Goal: Information Seeking & Learning: Learn about a topic

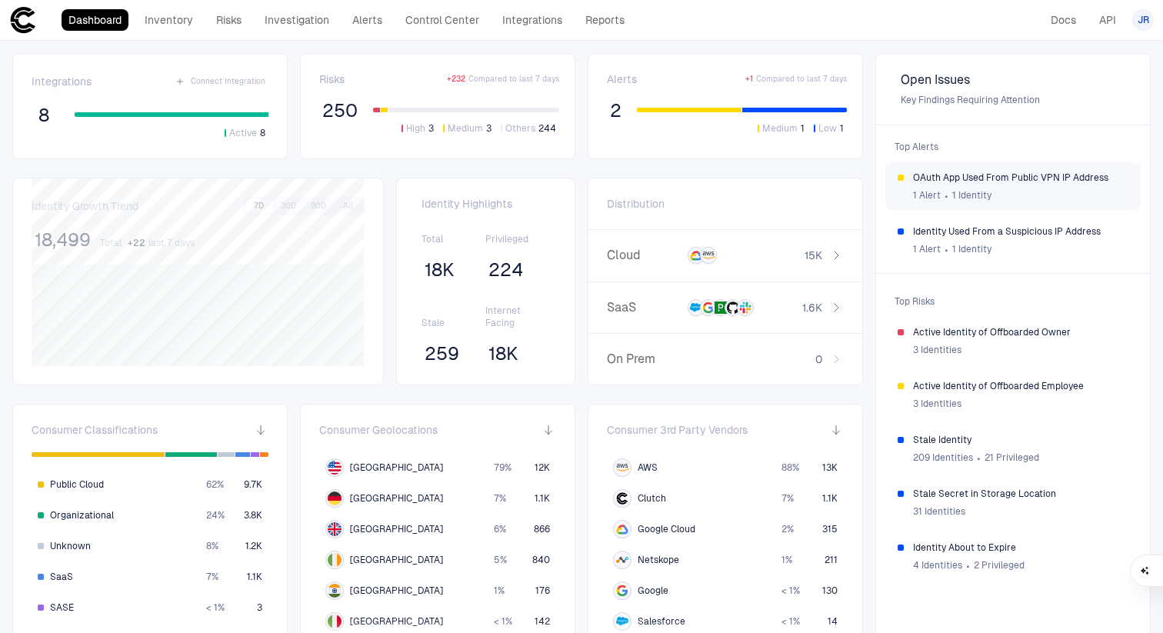
click at [931, 182] on span "OAuth App Used From Public VPN IP Address" at bounding box center [1020, 178] width 215 height 12
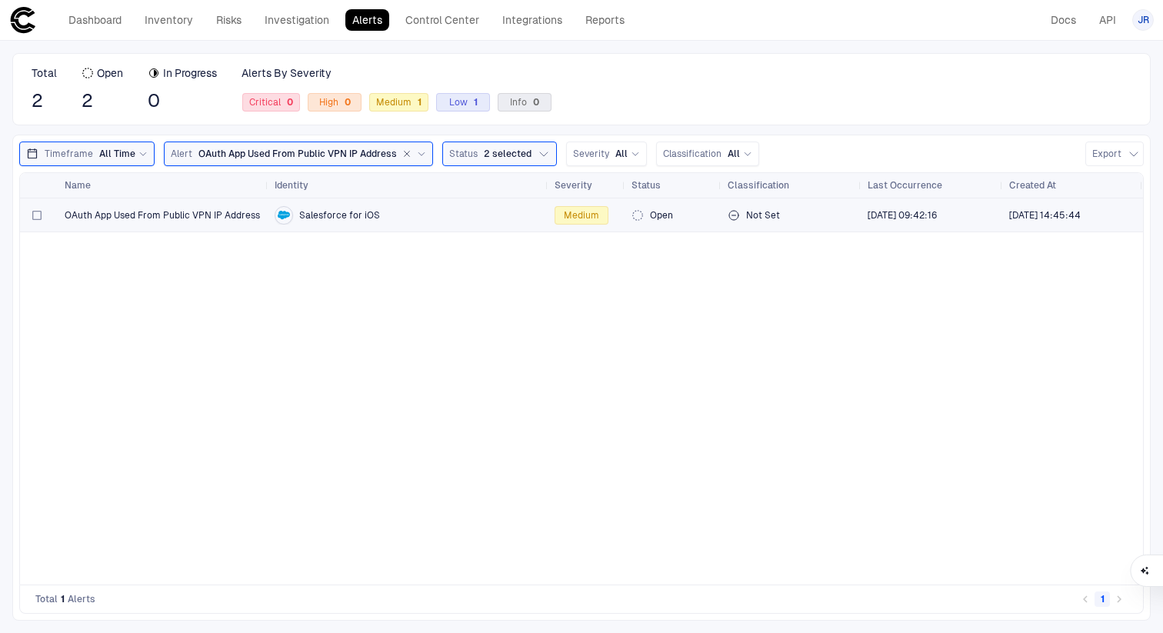
click at [423, 218] on div "Salesforce for iOS" at bounding box center [409, 215] width 268 height 18
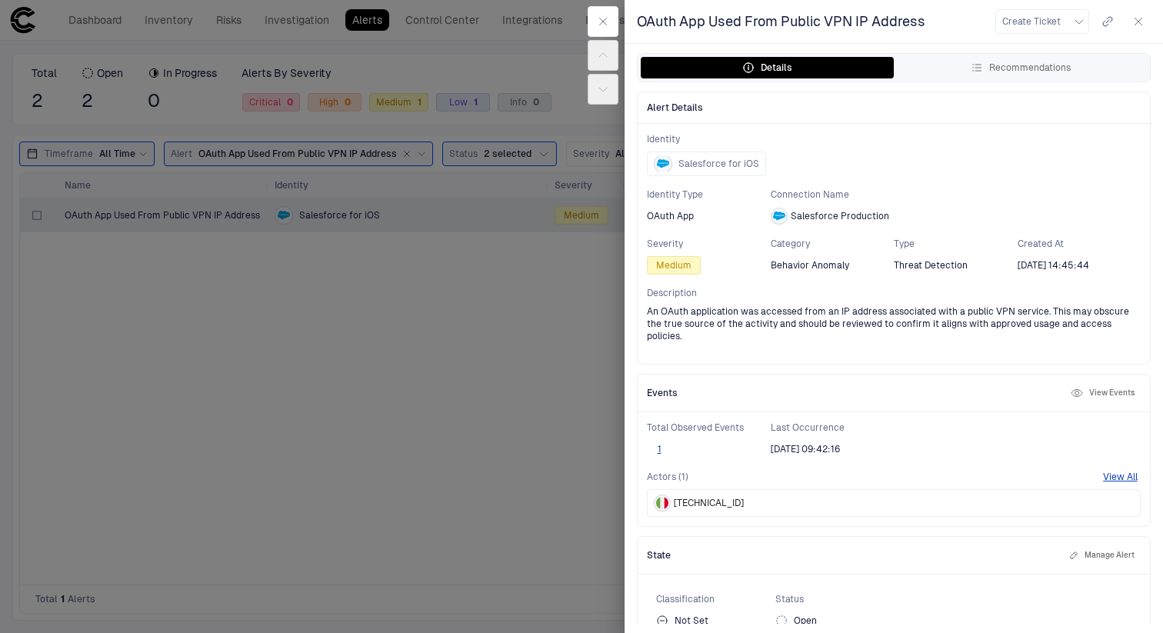
click at [963, 42] on div "OAuth App Used From Public VPN IP Address Create Ticket" at bounding box center [894, 22] width 539 height 44
click at [957, 62] on button "Recommendations" at bounding box center [1020, 68] width 253 height 22
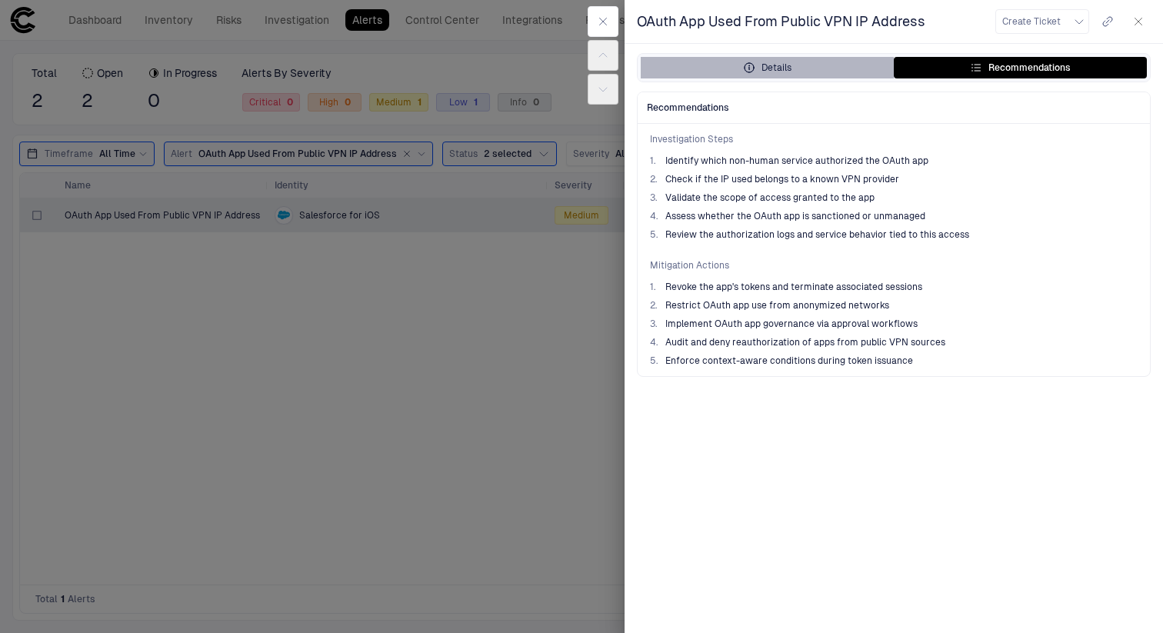
click at [822, 68] on button "Details" at bounding box center [767, 68] width 253 height 22
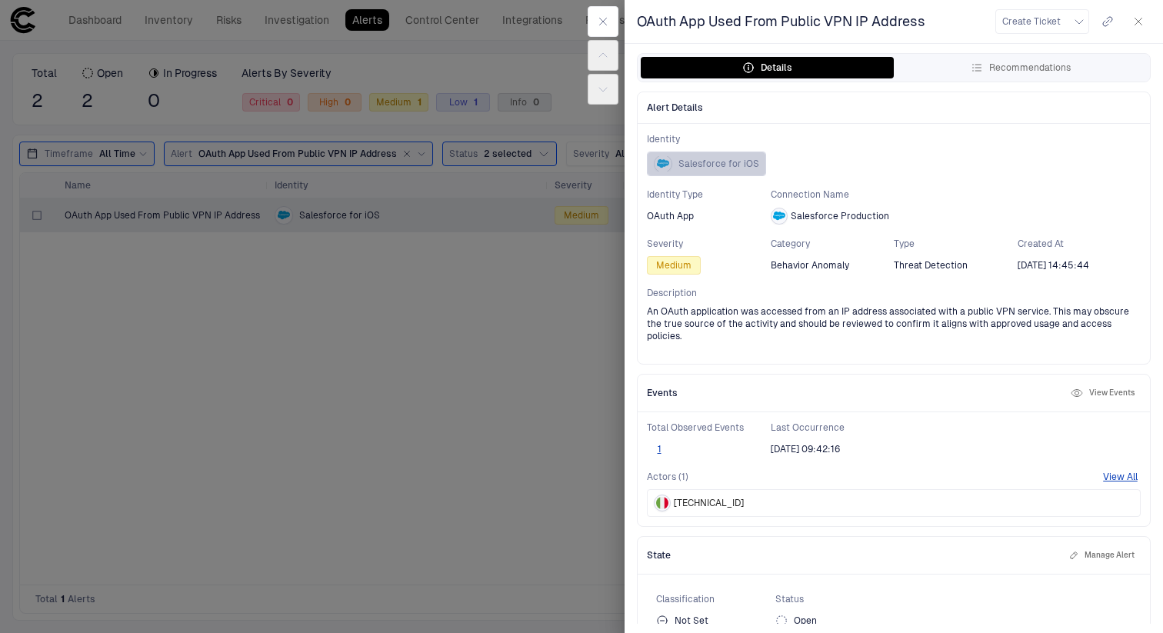
click at [728, 162] on span "Salesforce for iOS" at bounding box center [719, 164] width 81 height 12
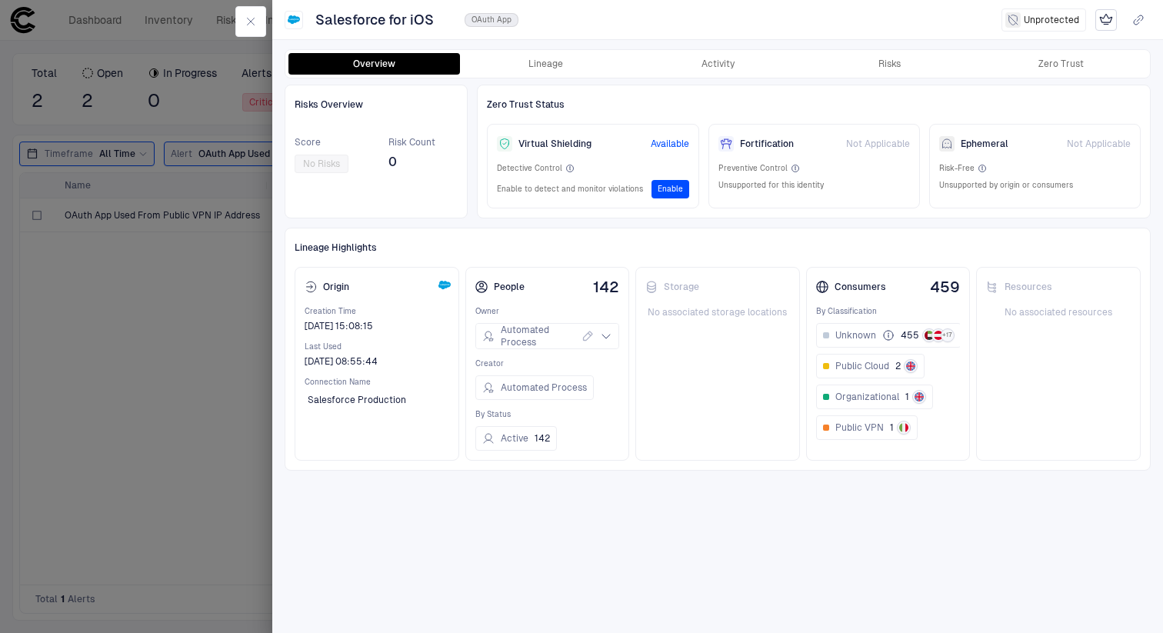
click at [151, 312] on div at bounding box center [581, 316] width 1163 height 633
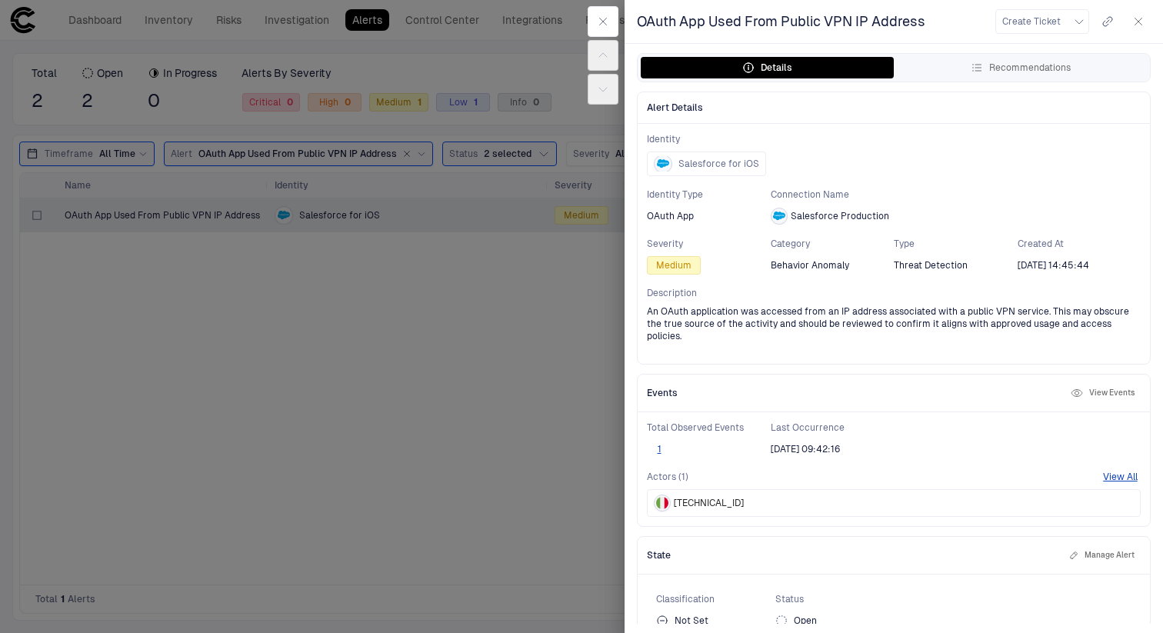
click at [205, 285] on div at bounding box center [581, 316] width 1163 height 633
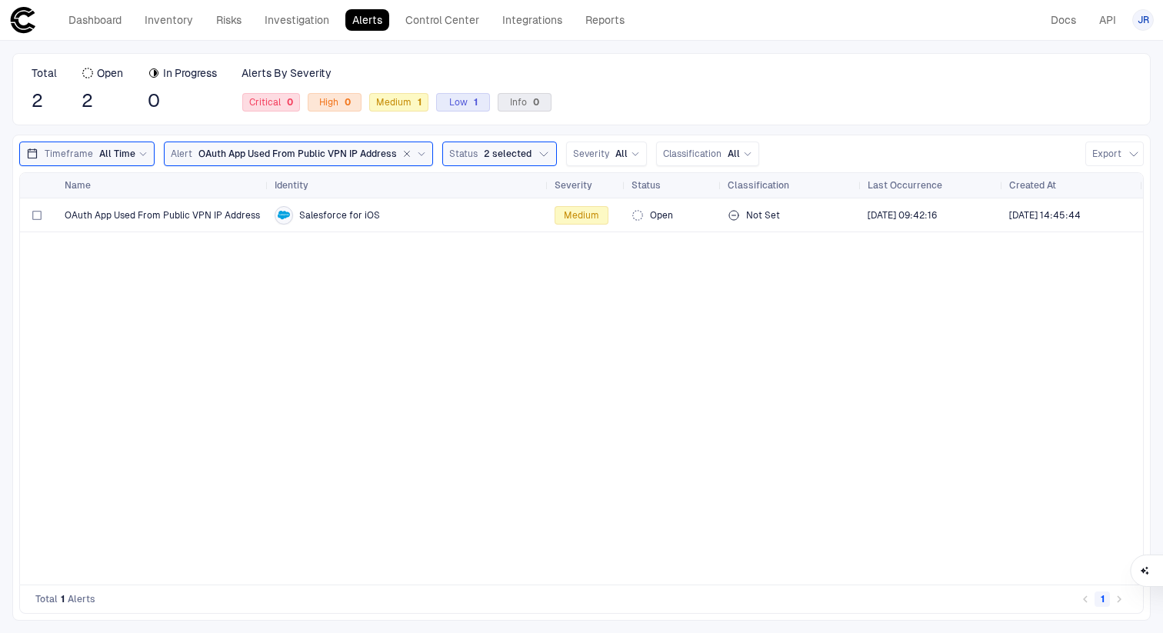
click at [372, 17] on link "Alerts" at bounding box center [367, 20] width 44 height 22
click at [172, 15] on link "Inventory" at bounding box center [169, 20] width 62 height 22
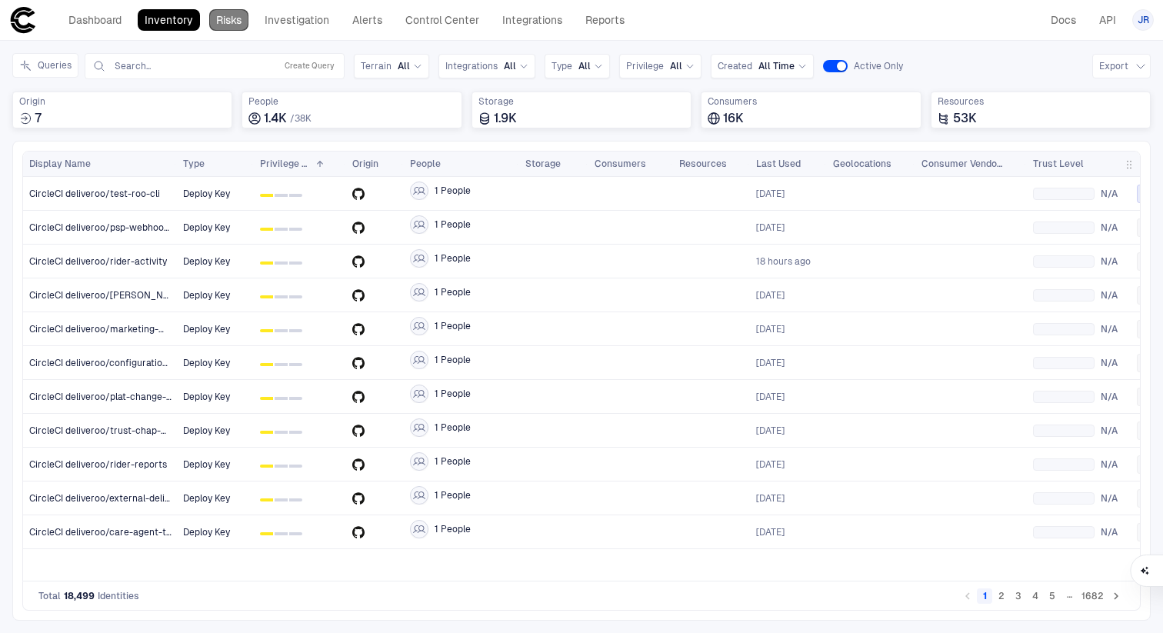
click at [231, 21] on link "Risks" at bounding box center [228, 20] width 39 height 22
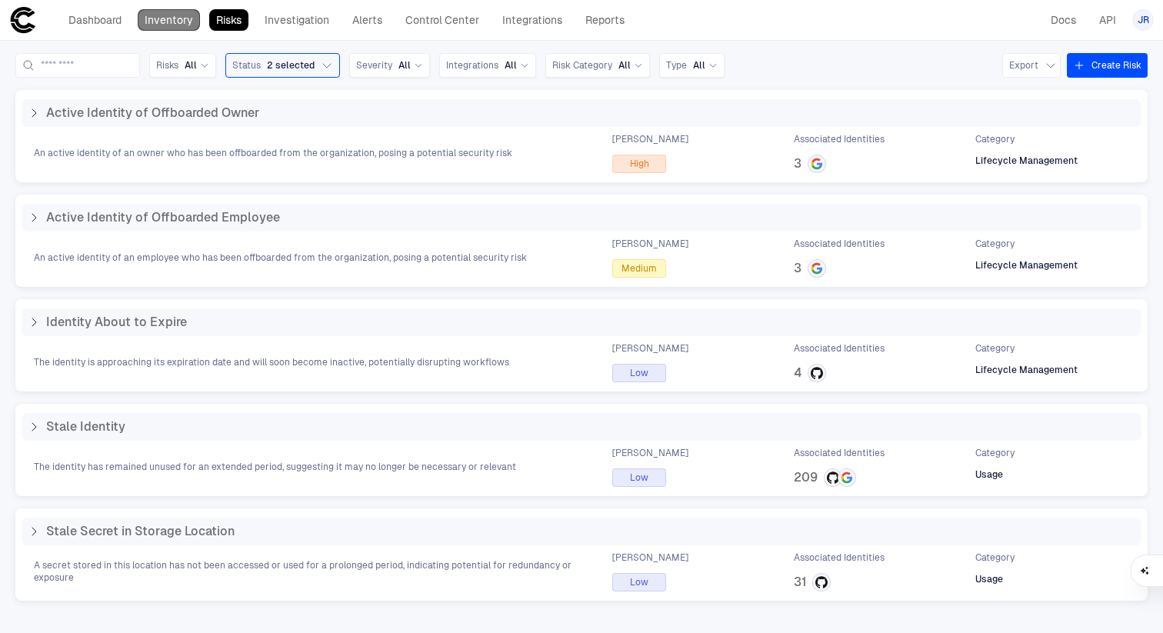
click at [165, 18] on link "Inventory" at bounding box center [169, 20] width 62 height 22
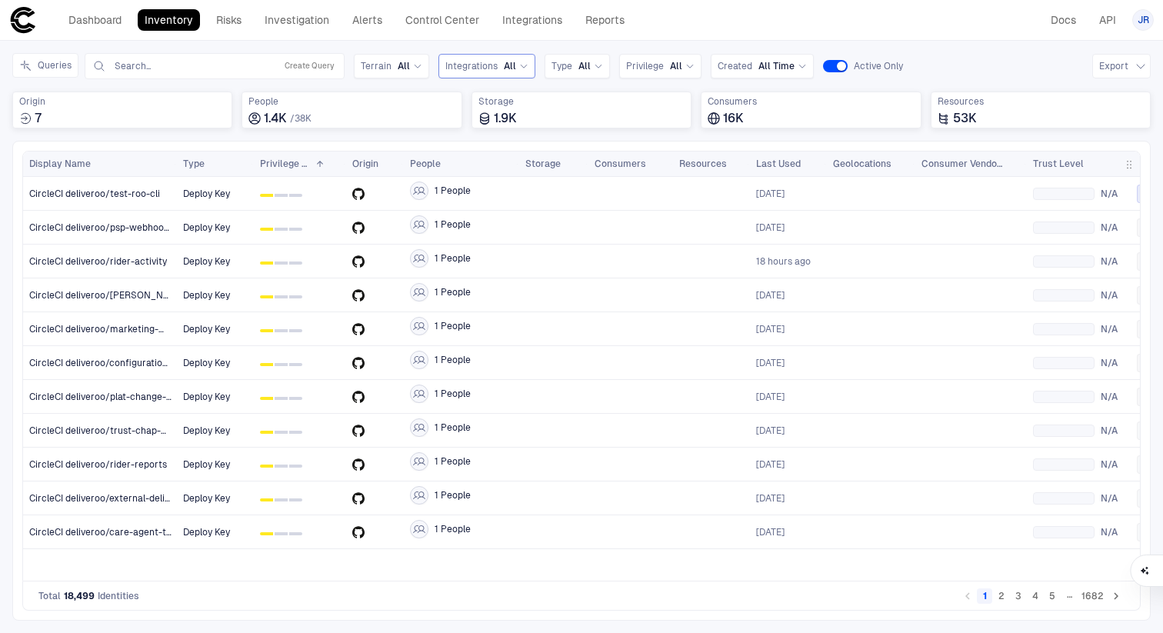
click at [479, 74] on div "Integrations All" at bounding box center [486, 66] width 83 height 17
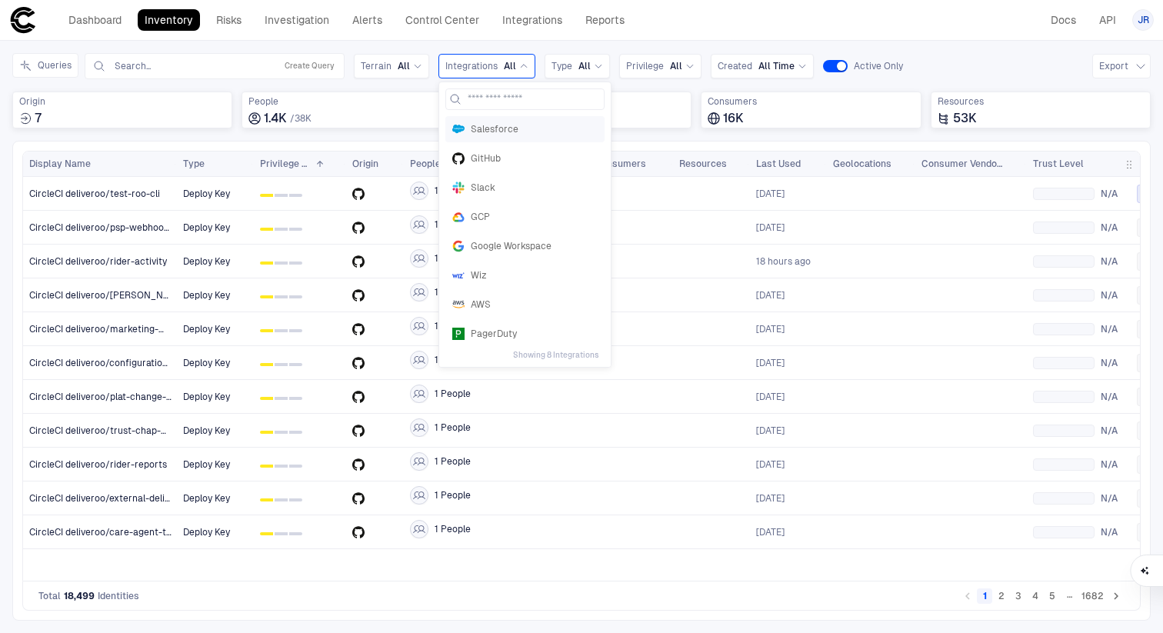
click at [495, 118] on div "Salesforce" at bounding box center [524, 129] width 159 height 26
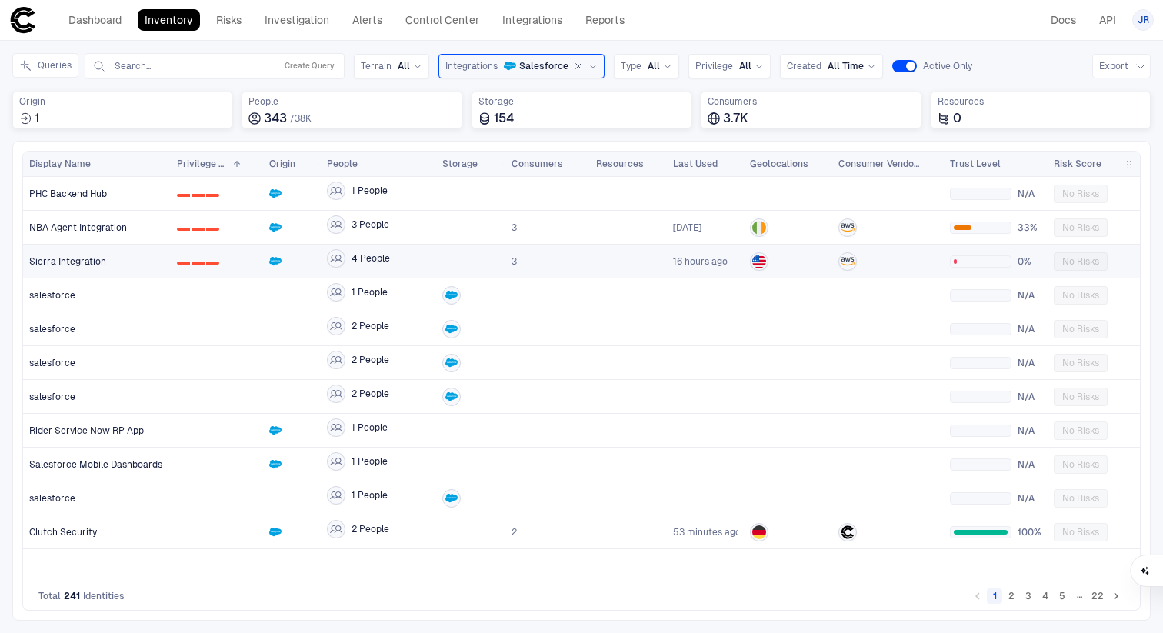
scroll to position [0, 25]
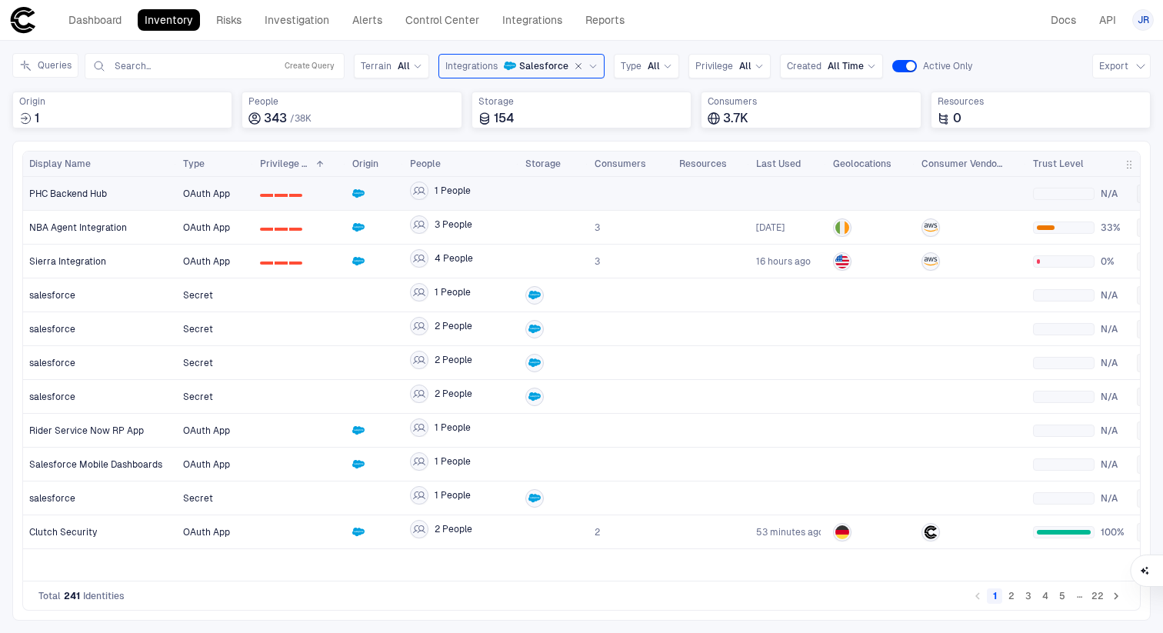
click at [161, 201] on div "PHC Backend Hub" at bounding box center [100, 194] width 142 height 32
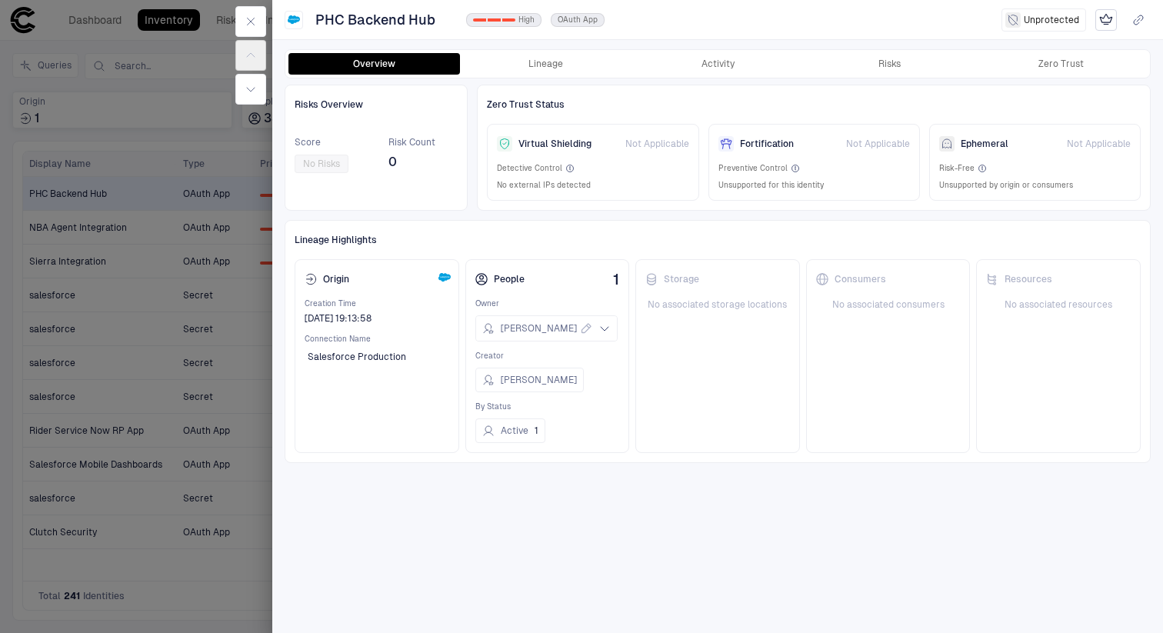
click at [721, 52] on div "Overview Lineage Activity Risks Zero Trust" at bounding box center [717, 64] width 865 height 28
click at [717, 75] on div "Overview Lineage Activity Risks Zero Trust" at bounding box center [717, 64] width 865 height 28
click at [712, 64] on button "Activity" at bounding box center [718, 64] width 172 height 22
